Goal: Use online tool/utility: Utilize a website feature to perform a specific function

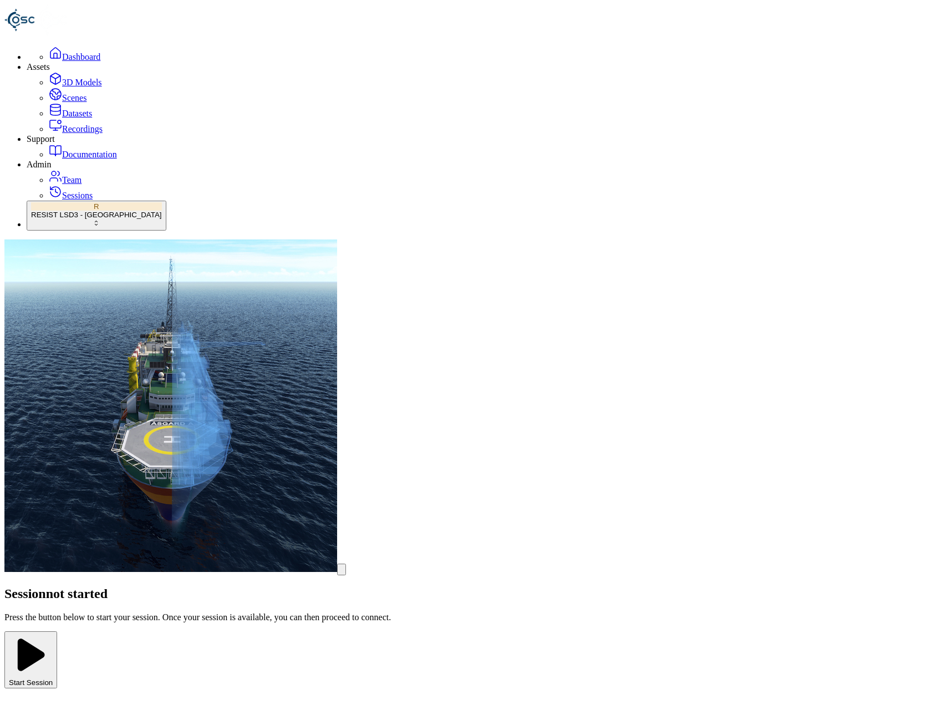
click at [99, 231] on button "R RESIST LSD3 - [GEOGRAPHIC_DATA]" at bounding box center [97, 216] width 140 height 30
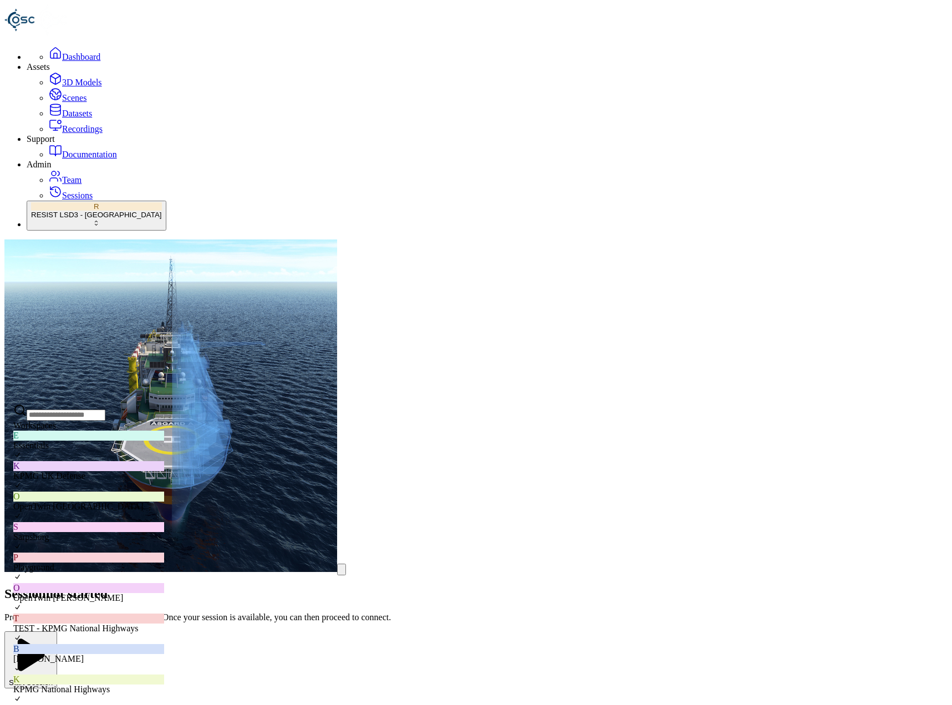
scroll to position [222, 0]
click at [57, 631] on button "Start Session" at bounding box center [30, 659] width 53 height 57
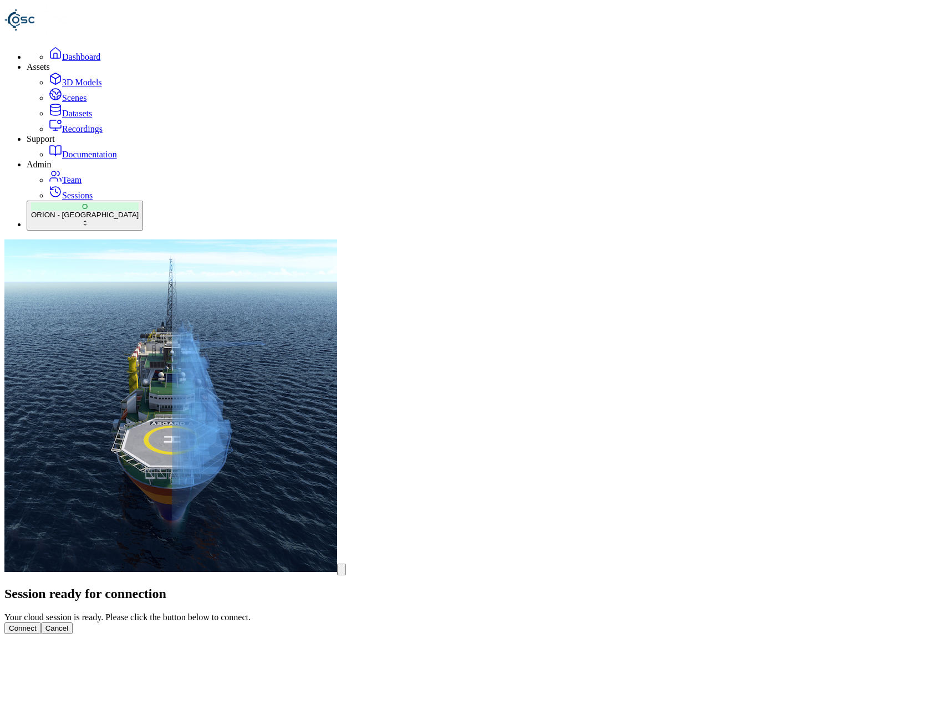
click at [41, 623] on button "Connect" at bounding box center [22, 629] width 37 height 12
